Goal: Check status: Check status

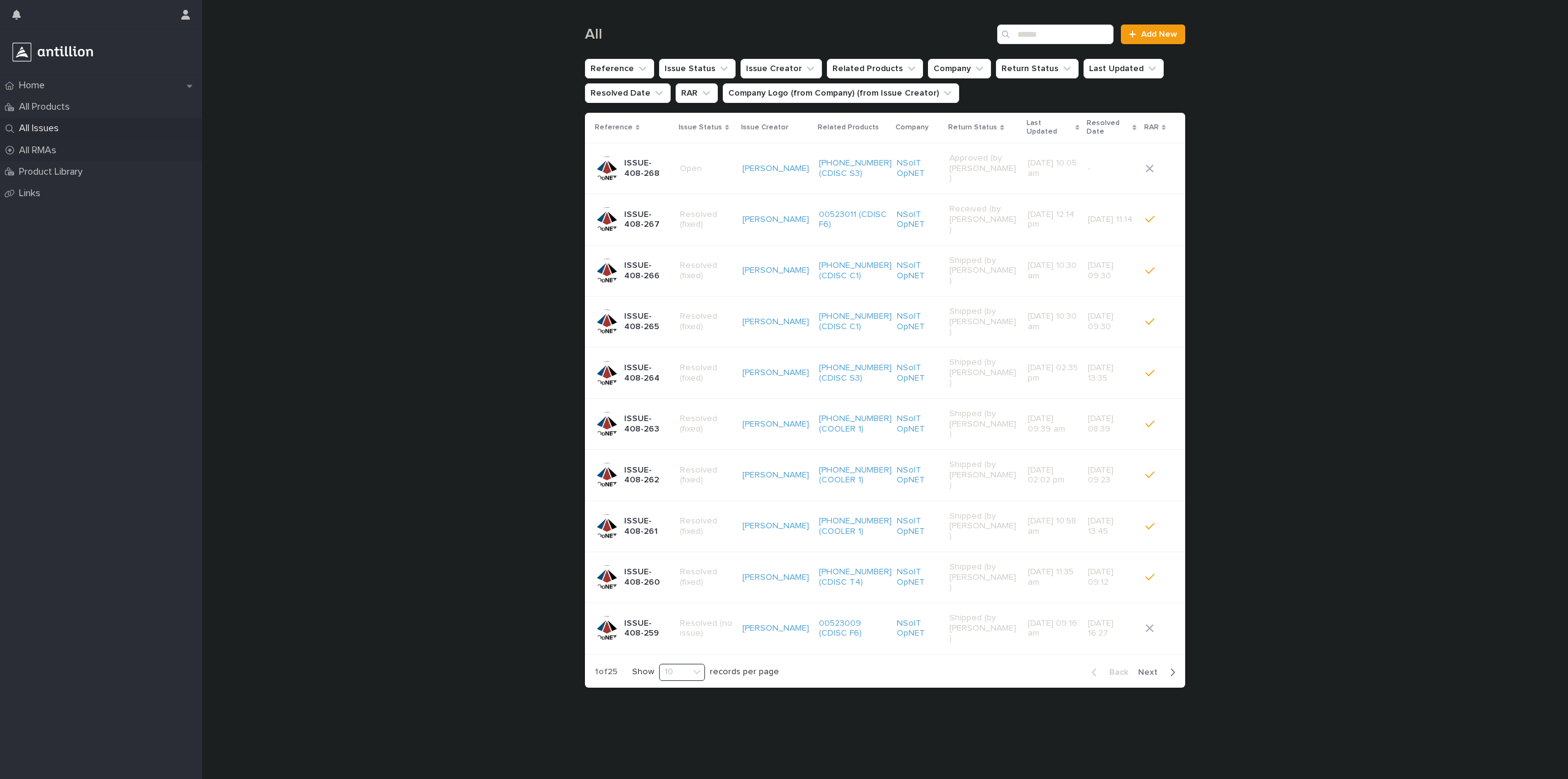
click at [53, 145] on p "All RMAs" at bounding box center [40, 151] width 52 height 12
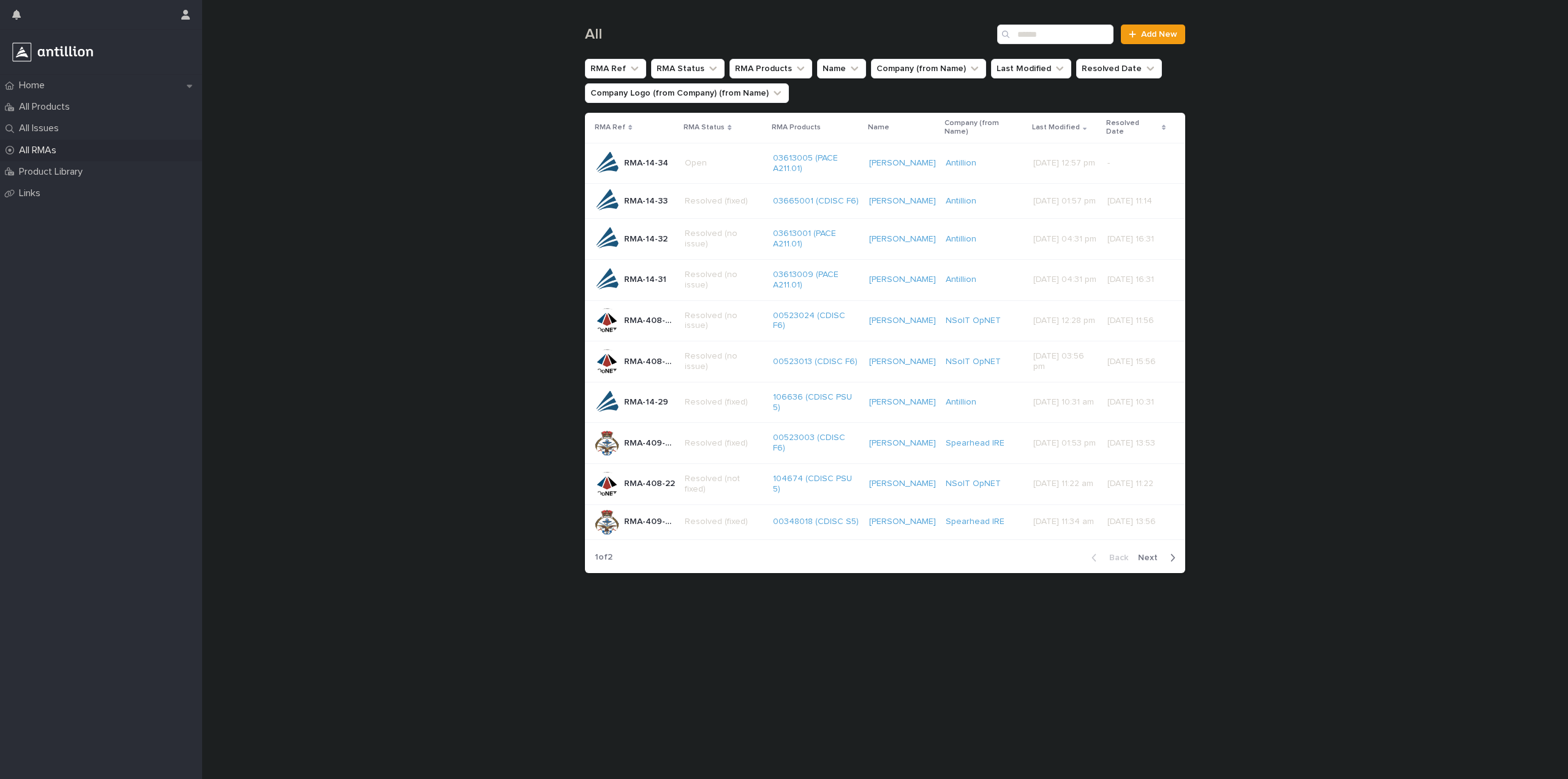
click at [705, 166] on p "Open" at bounding box center [724, 163] width 78 height 11
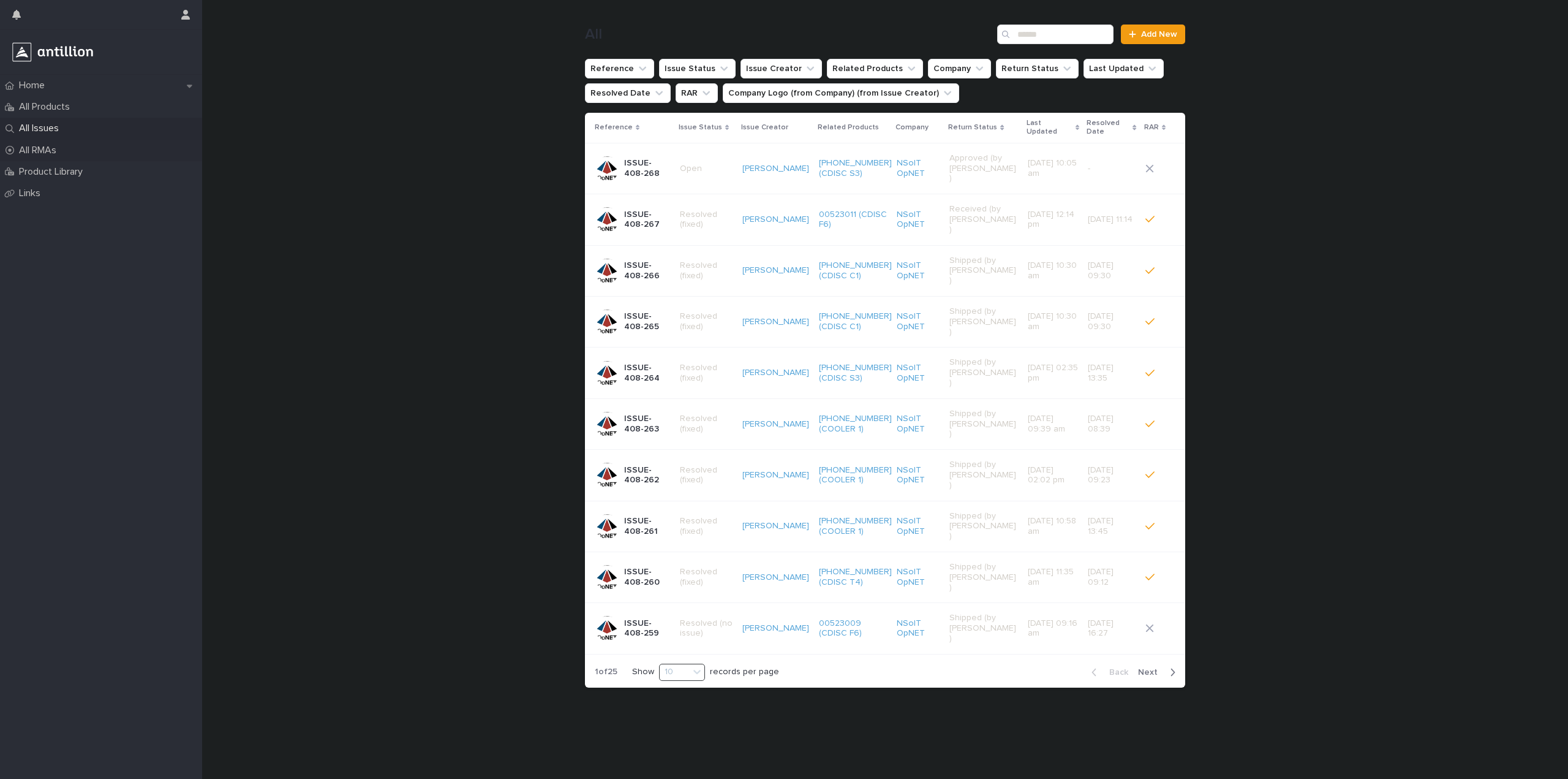
click at [133, 148] on div "All RMAs" at bounding box center [101, 151] width 202 height 22
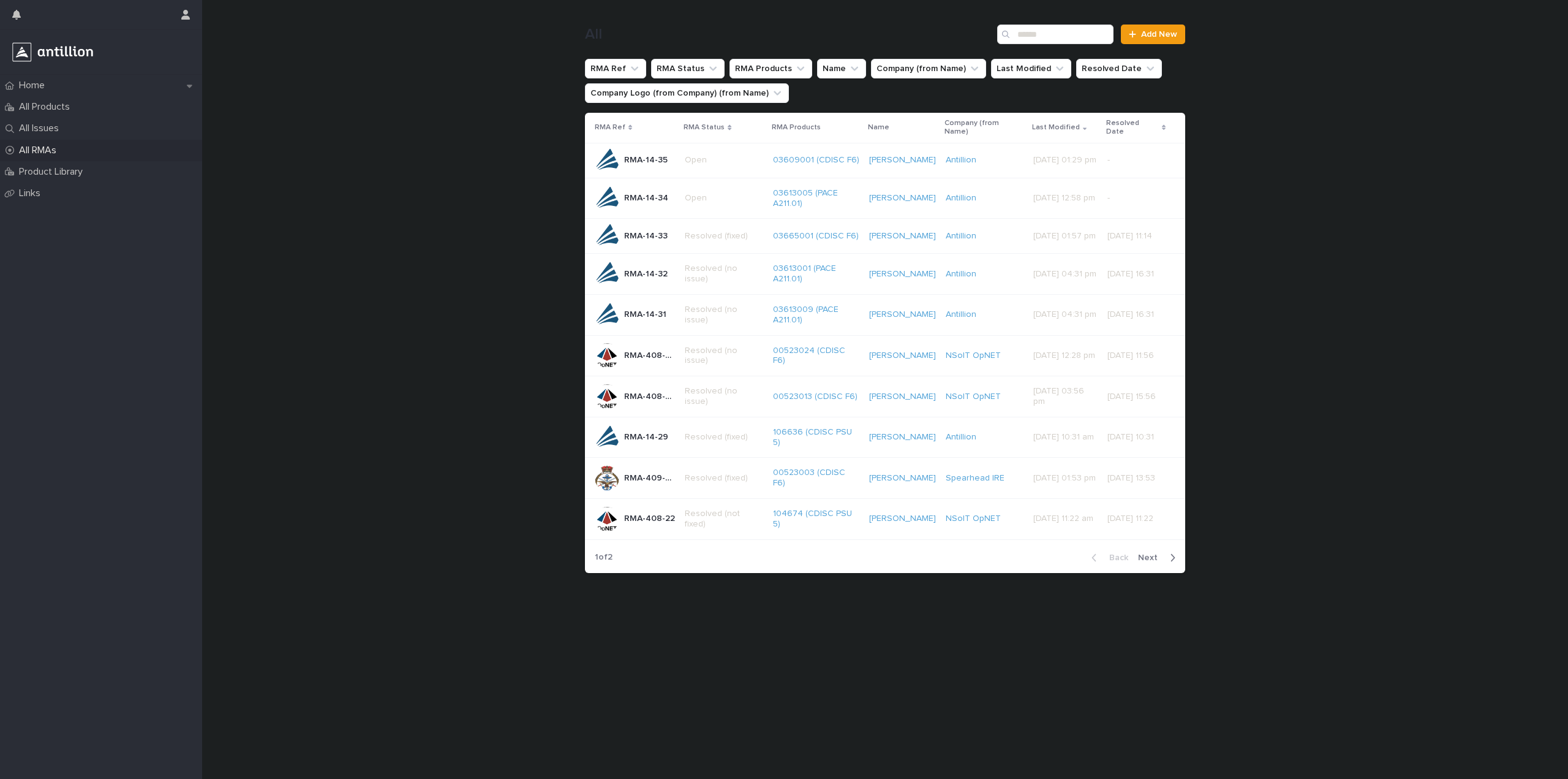
click at [715, 162] on p "Open" at bounding box center [724, 160] width 78 height 11
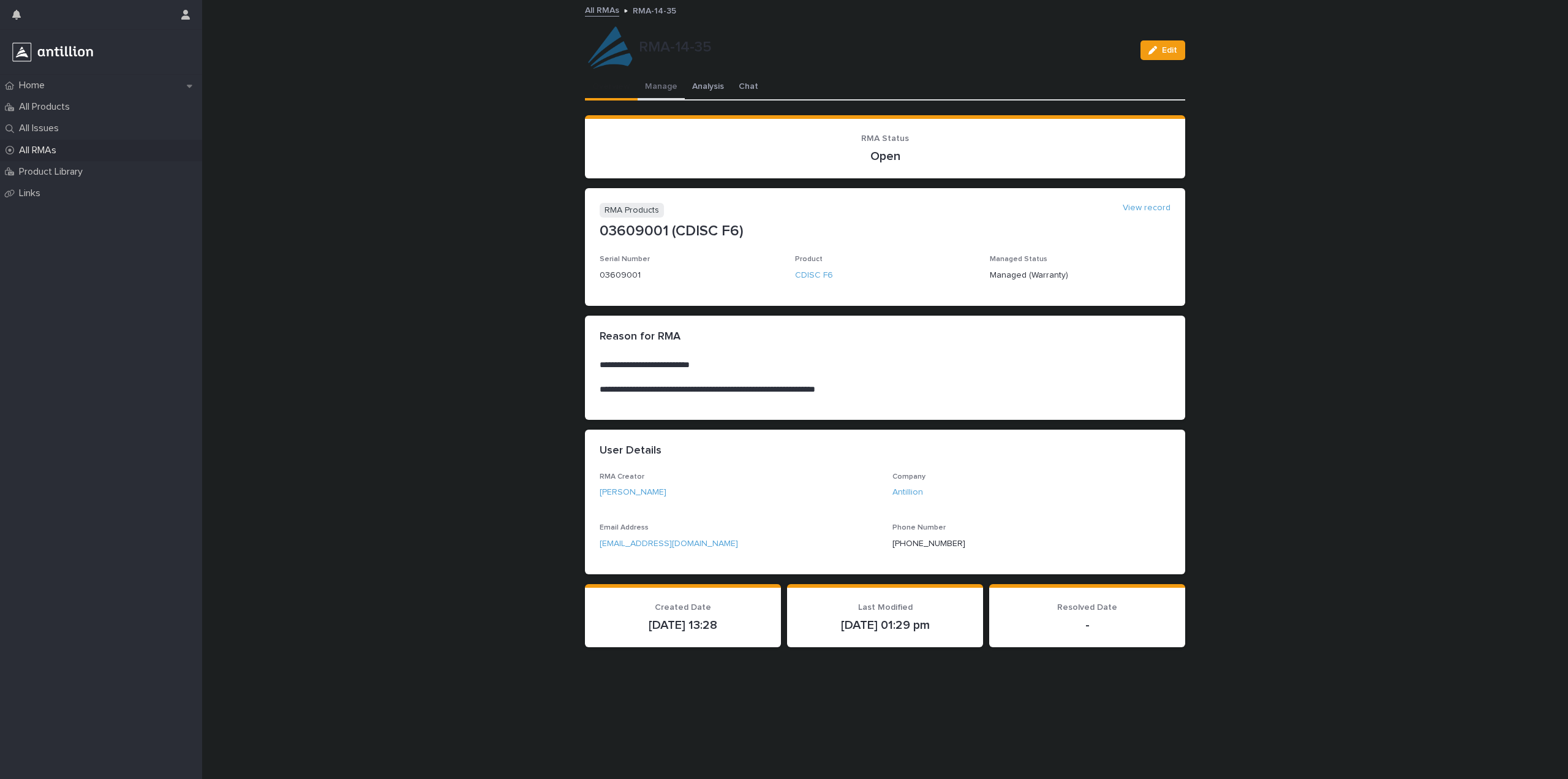
click at [665, 87] on button "Manage" at bounding box center [661, 87] width 47 height 26
